Goal: Information Seeking & Learning: Find contact information

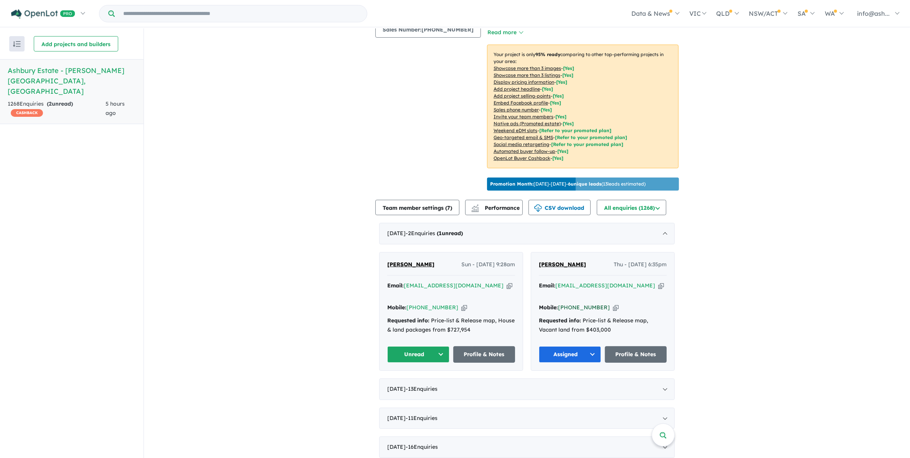
scroll to position [192, 0]
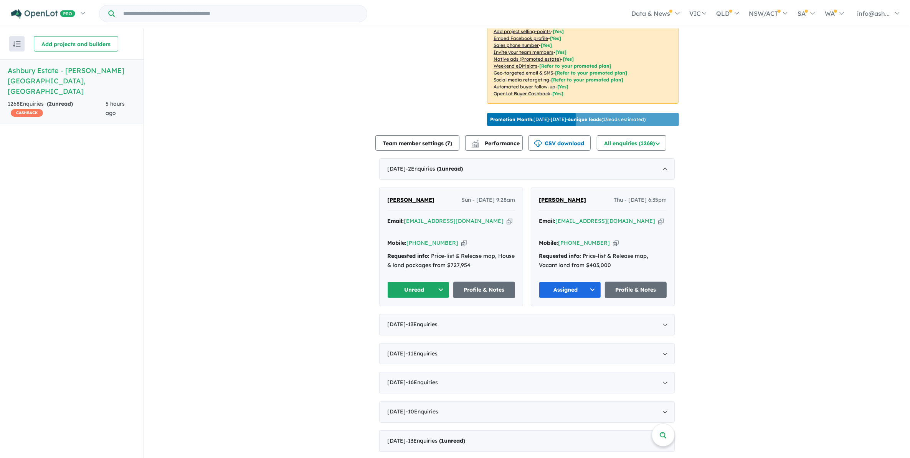
drag, startPoint x: 838, startPoint y: 301, endPoint x: 819, endPoint y: 302, distance: 19.2
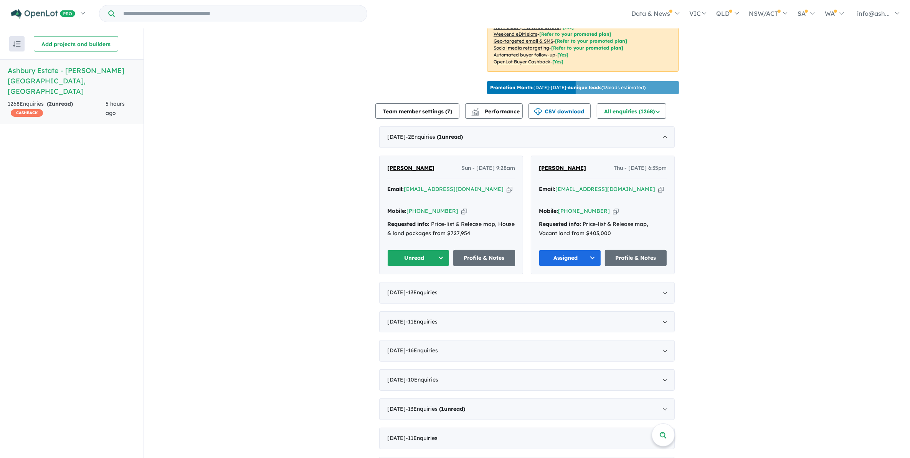
scroll to position [240, 0]
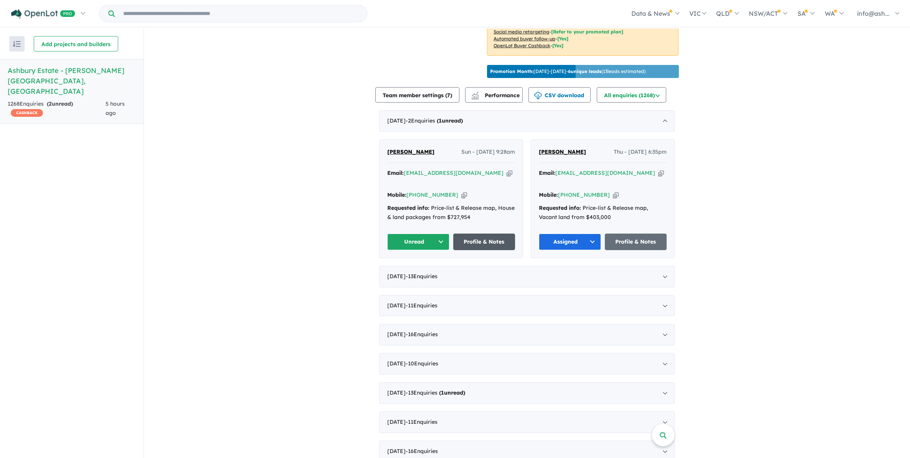
click at [478, 233] on link "Profile & Notes" at bounding box center [484, 241] width 62 height 17
click at [436, 233] on button "Unread" at bounding box center [418, 241] width 62 height 17
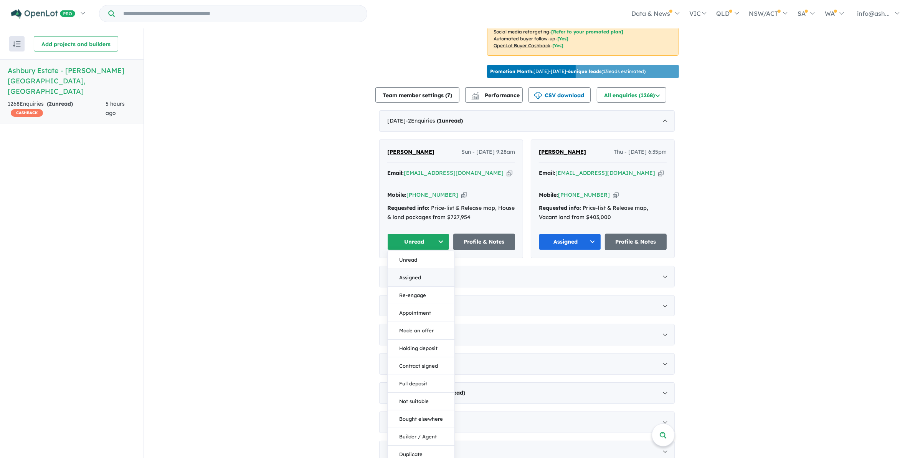
click at [407, 269] on button "Assigned" at bounding box center [421, 278] width 67 height 18
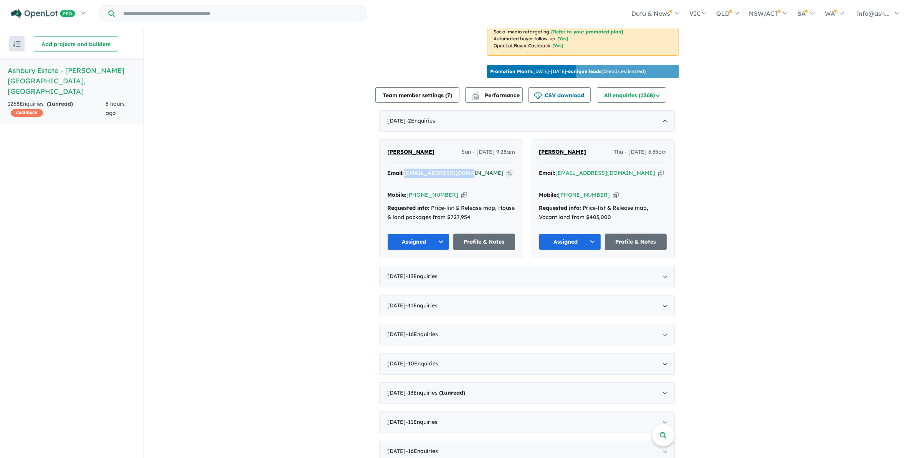
drag, startPoint x: 467, startPoint y: 168, endPoint x: 405, endPoint y: 168, distance: 61.8
click at [405, 169] on div "Email: grantzoe01@gmail.com Copied!" at bounding box center [451, 178] width 128 height 18
copy a%20Ashbury%20Estate%20-%20Armstrong%20Creek"] "grantzoe01@gmail.com"
drag, startPoint x: 448, startPoint y: 183, endPoint x: 418, endPoint y: 185, distance: 30.8
click at [418, 190] on div "Mobile: +61 414 593 434 Copied!" at bounding box center [451, 194] width 128 height 9
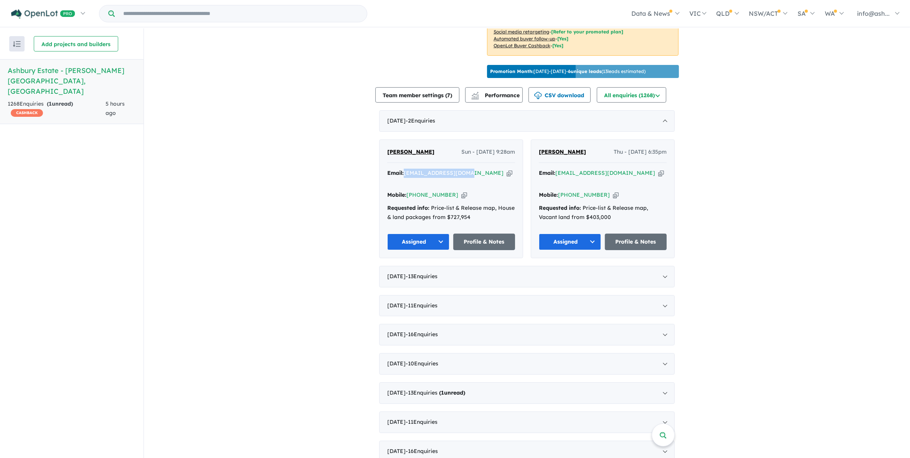
copy link "414 593 434"
drag, startPoint x: 723, startPoint y: 261, endPoint x: 665, endPoint y: 245, distance: 60.5
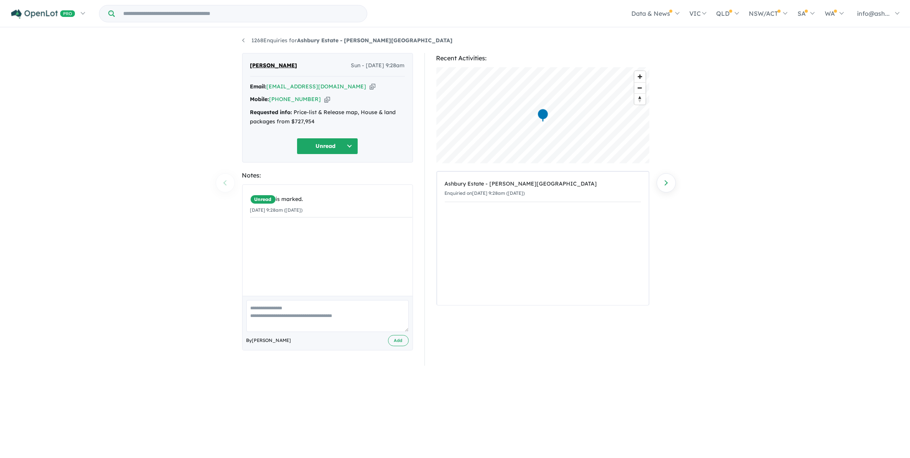
click at [802, 260] on div "1268 Enquiries for Ashbury Estate - Armstrong Creek Previous enquiry Next enqui…" at bounding box center [455, 243] width 910 height 430
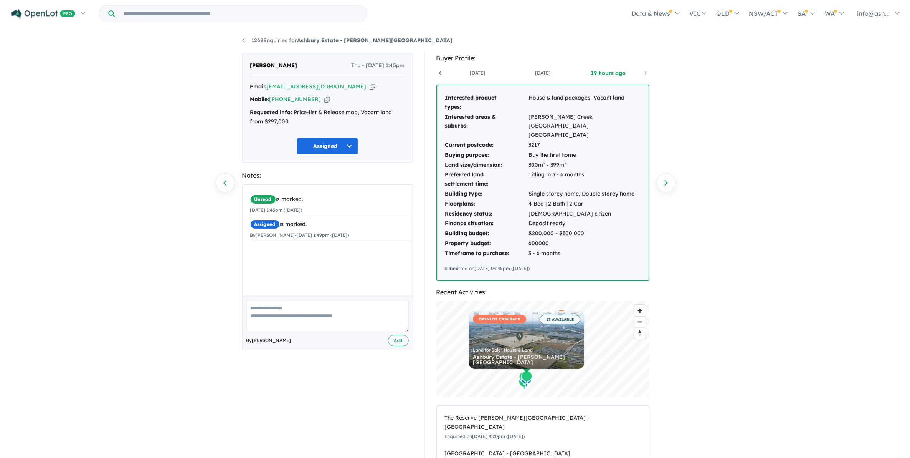
scroll to position [0, 57]
click at [830, 156] on div "1268 Enquiries for Ashbury Estate - [PERSON_NAME][GEOGRAPHIC_DATA] Previous enq…" at bounding box center [455, 243] width 910 height 430
